Goal: Task Accomplishment & Management: Complete application form

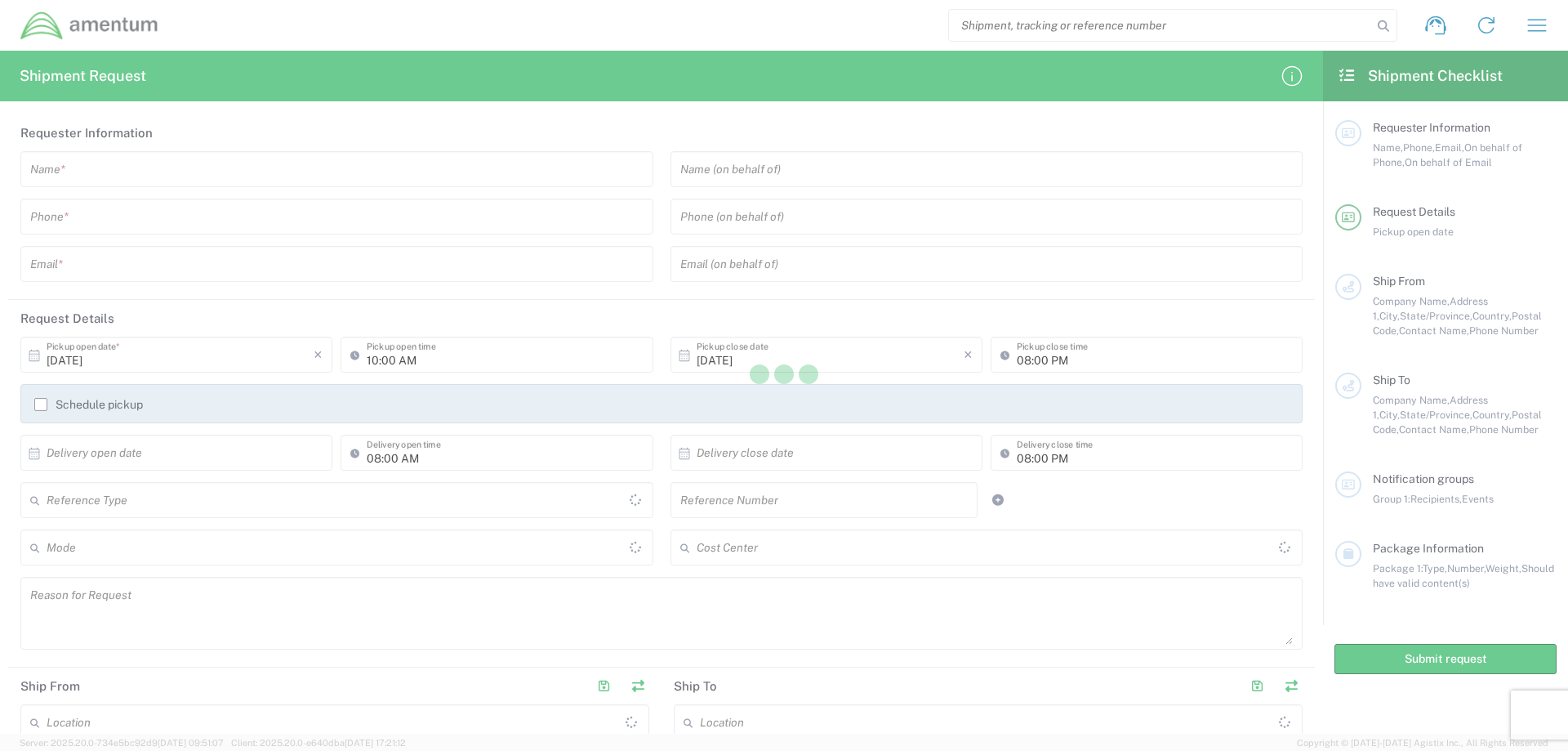
type input "[GEOGRAPHIC_DATA]"
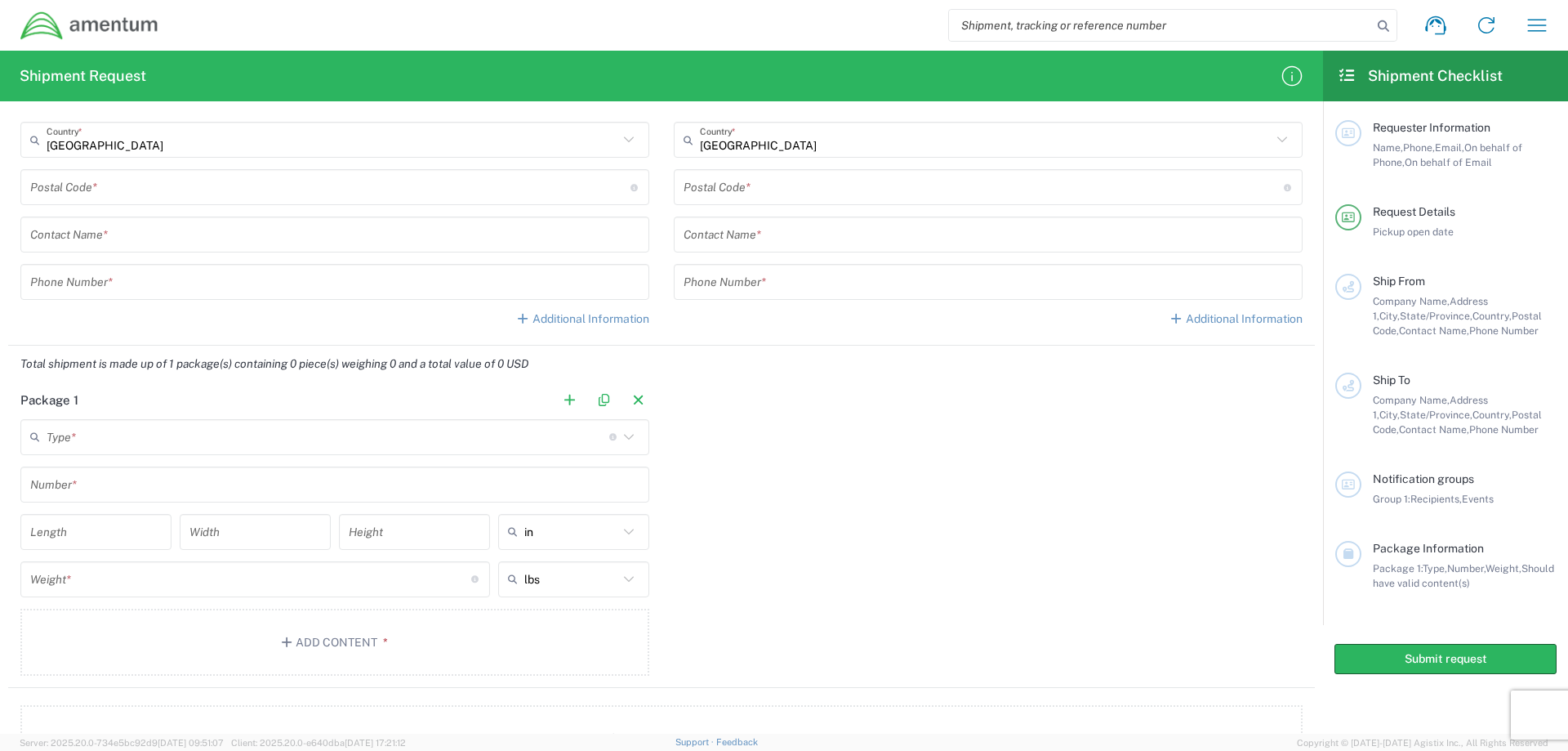
scroll to position [899, 0]
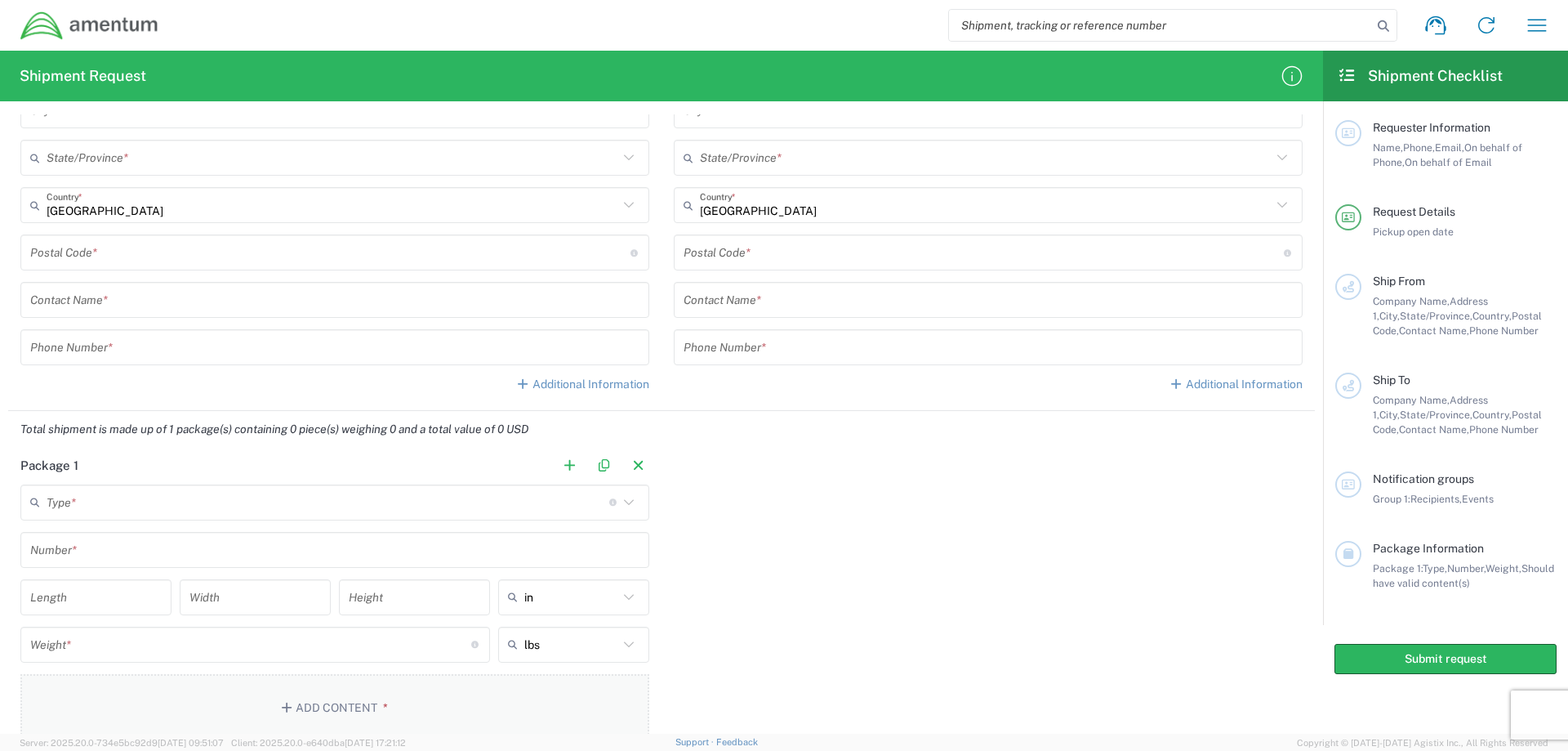
click at [290, 706] on icon "button" at bounding box center [289, 707] width 14 height 12
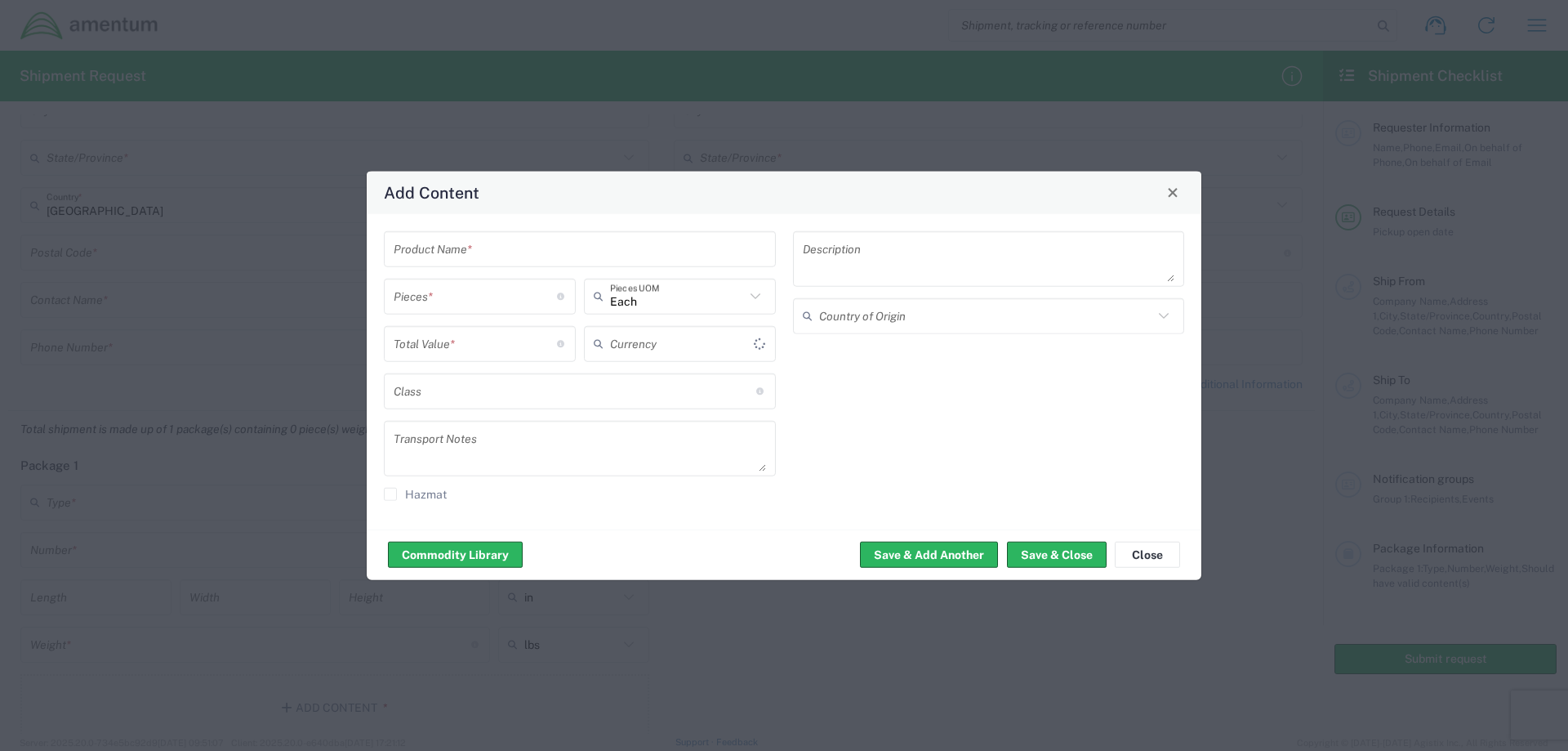
type input "US Dollar"
click at [1149, 558] on button "Close" at bounding box center [1147, 554] width 66 height 26
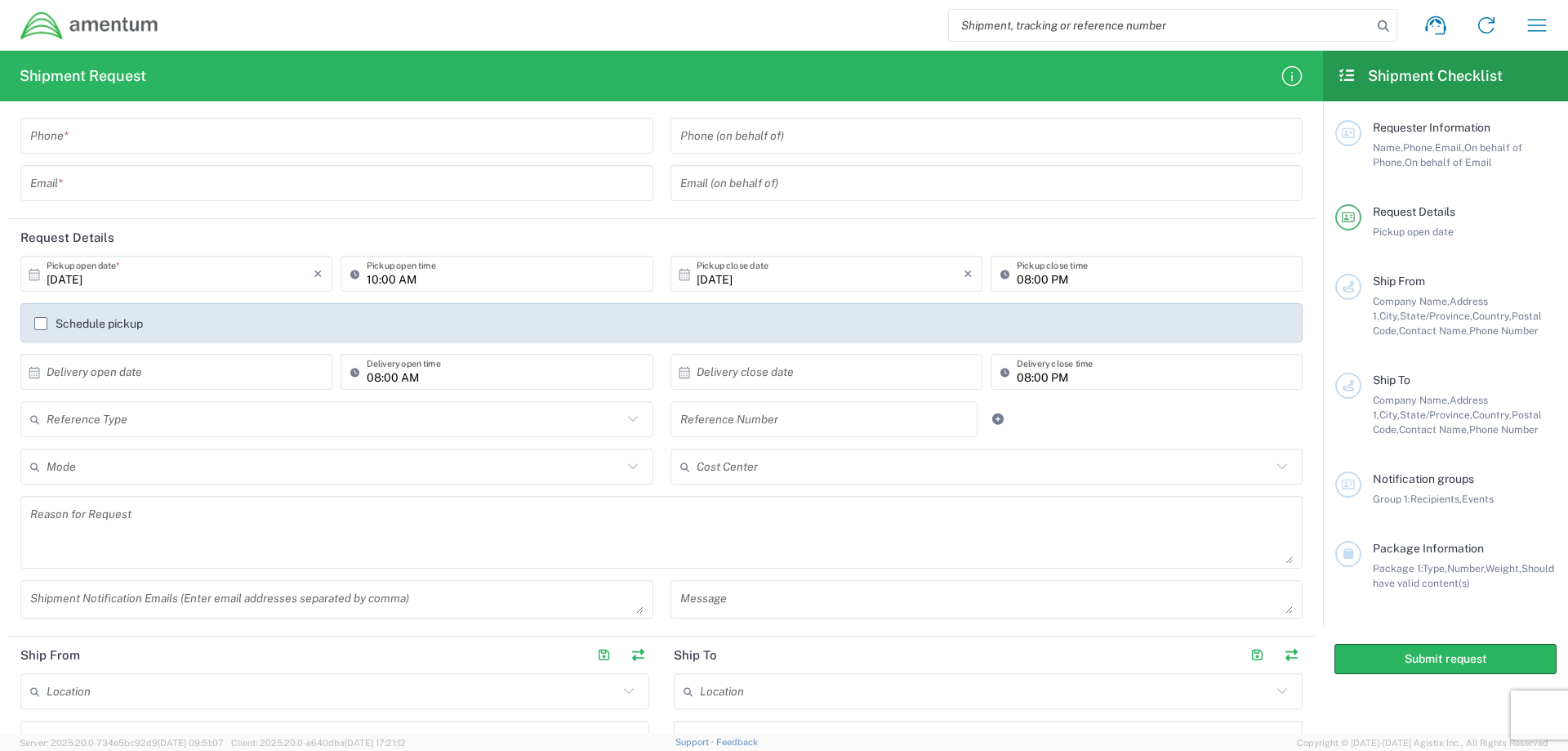
scroll to position [0, 0]
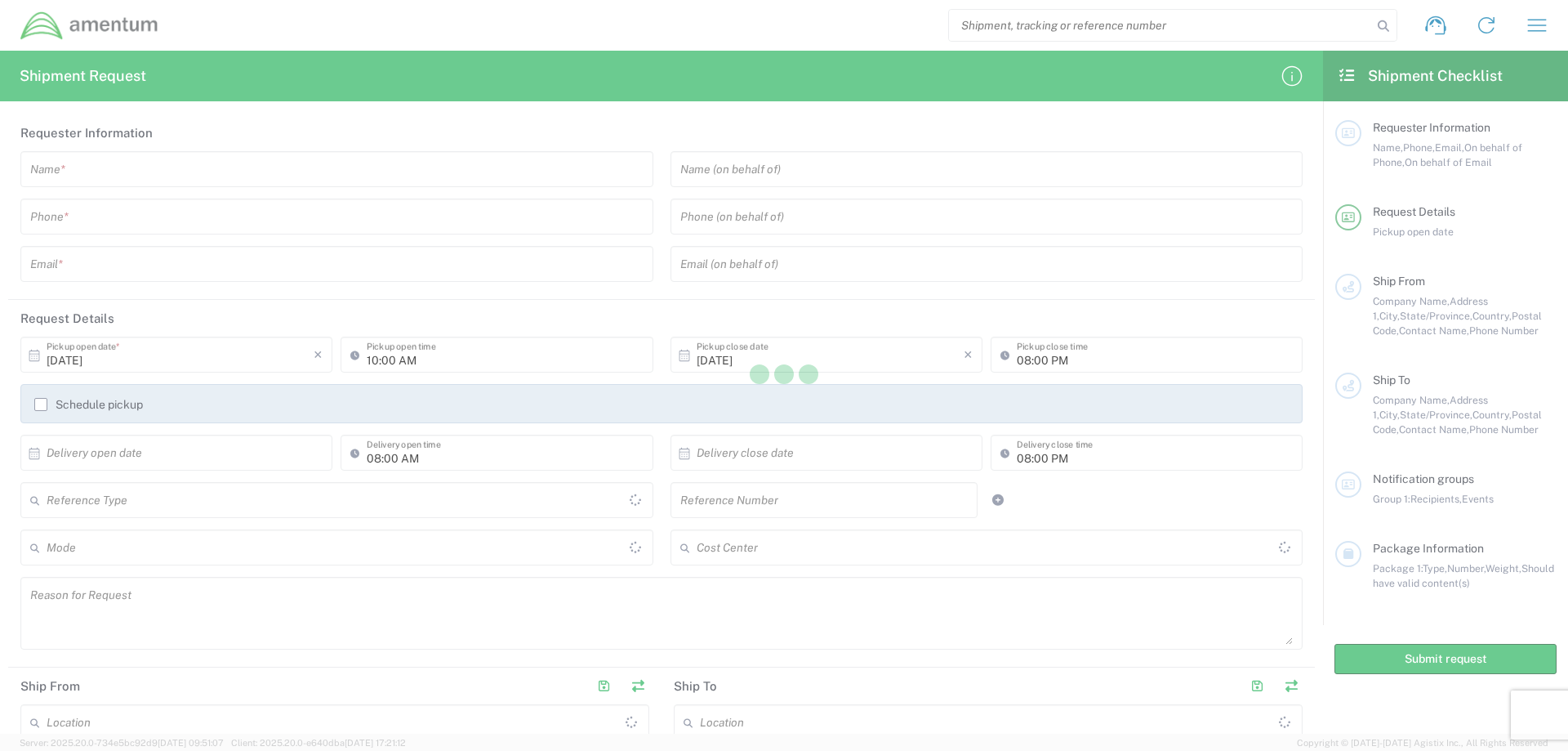
type input "[GEOGRAPHIC_DATA]"
